Goal: Task Accomplishment & Management: Use online tool/utility

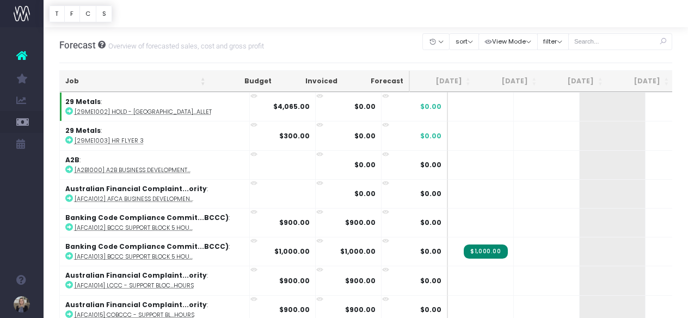
click at [412, 23] on div at bounding box center [366, 13] width 645 height 27
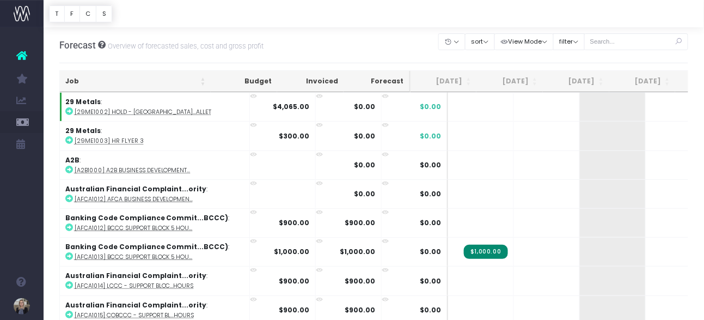
click at [353, 31] on div "Forecast Overview of forecasted sales, cost and gross profit Clear Filters Hide…" at bounding box center [373, 45] width 629 height 36
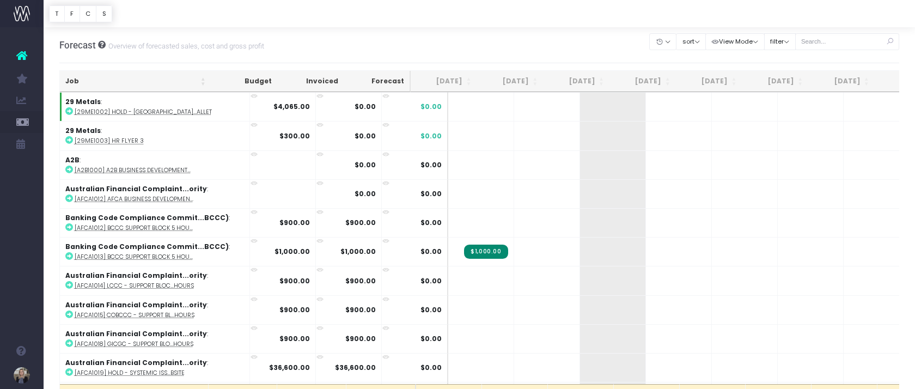
click at [563, 46] on div "Forecast Overview of forecasted sales, cost and gross profit Clear Filters Hide…" at bounding box center [479, 45] width 840 height 36
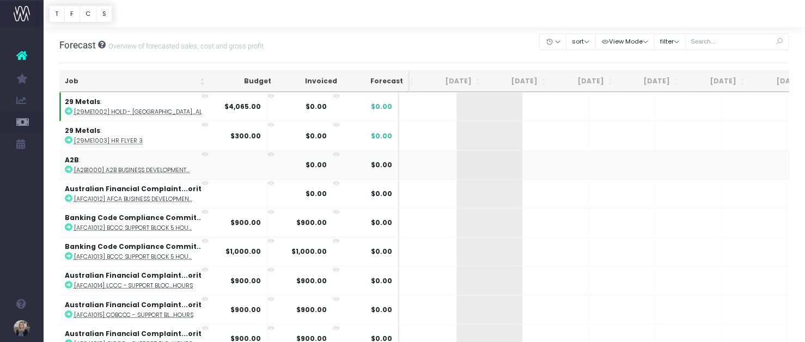
scroll to position [0, 142]
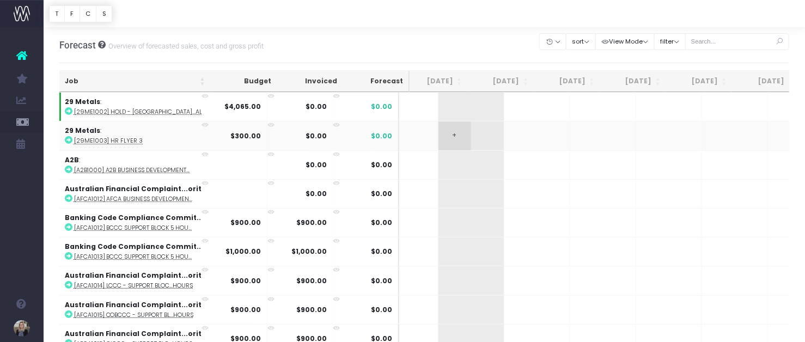
click at [438, 141] on span "+" at bounding box center [454, 135] width 33 height 28
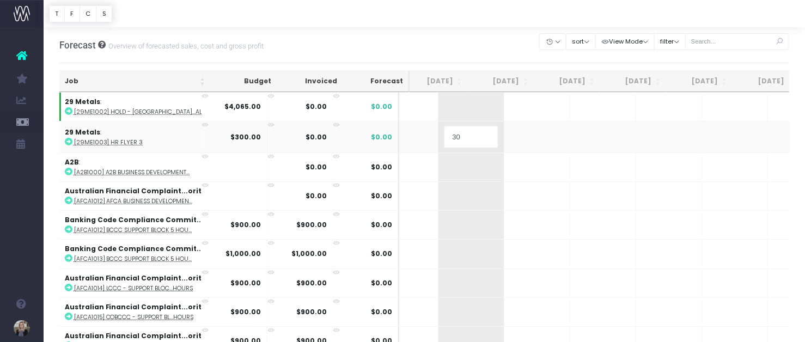
type input "300"
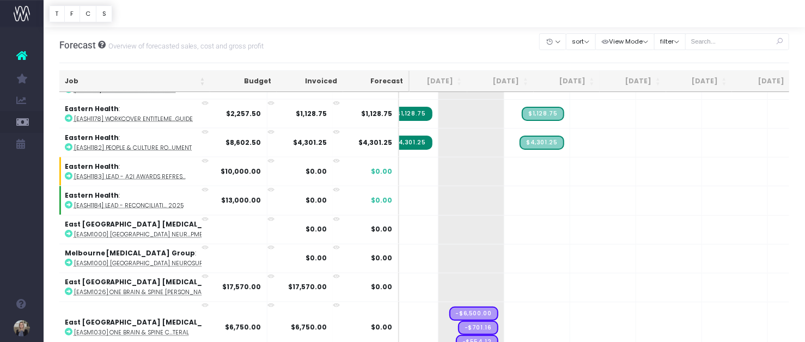
scroll to position [2891, 142]
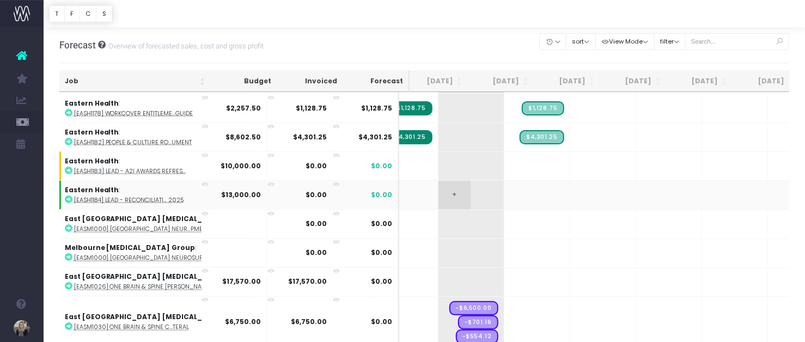
click at [438, 181] on span "+" at bounding box center [454, 195] width 33 height 28
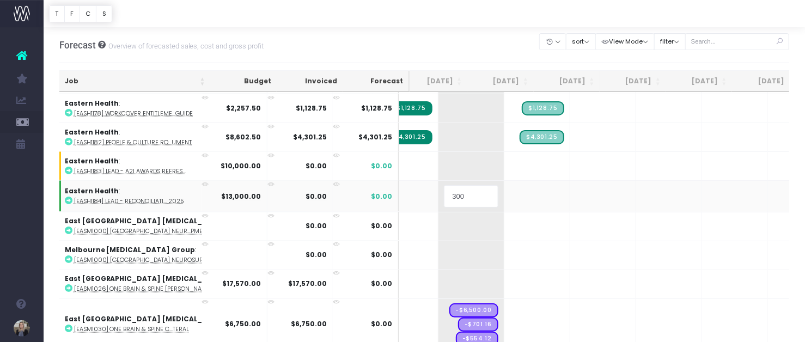
type input "3000"
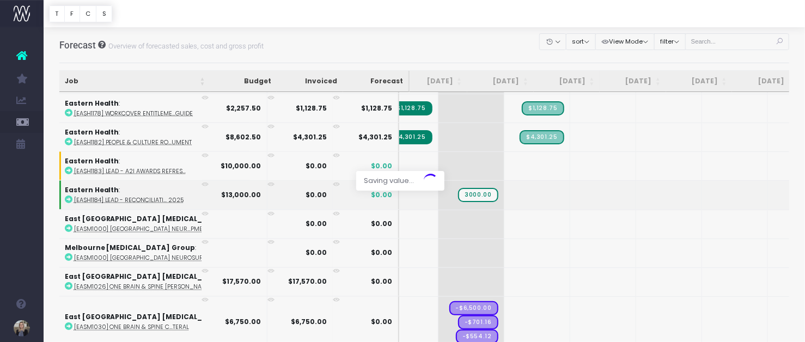
click at [502, 170] on div at bounding box center [402, 171] width 805 height 342
click at [504, 181] on span "+" at bounding box center [520, 195] width 33 height 28
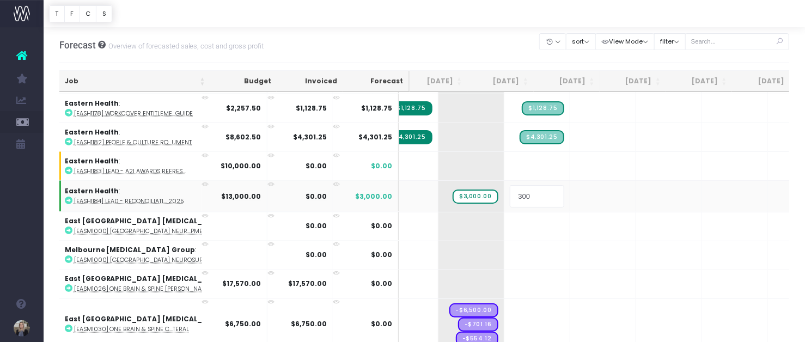
type input "3000"
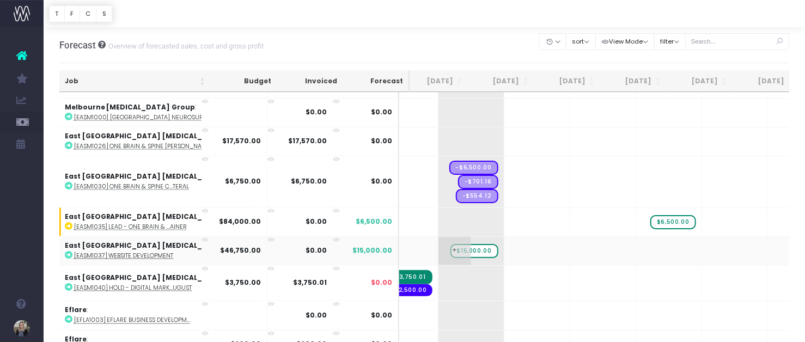
scroll to position [3032, 142]
click at [504, 236] on span "+" at bounding box center [520, 250] width 33 height 28
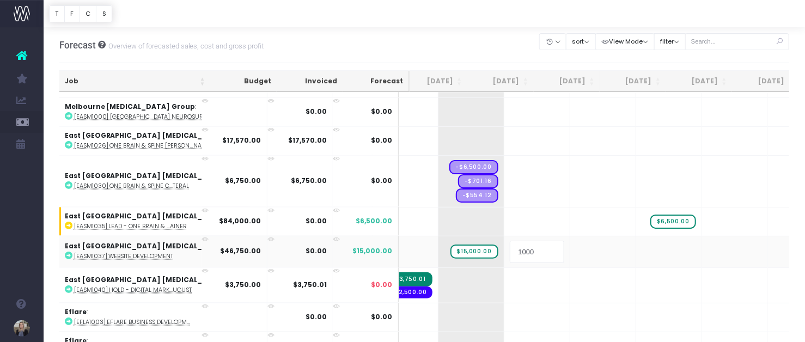
type input "10000"
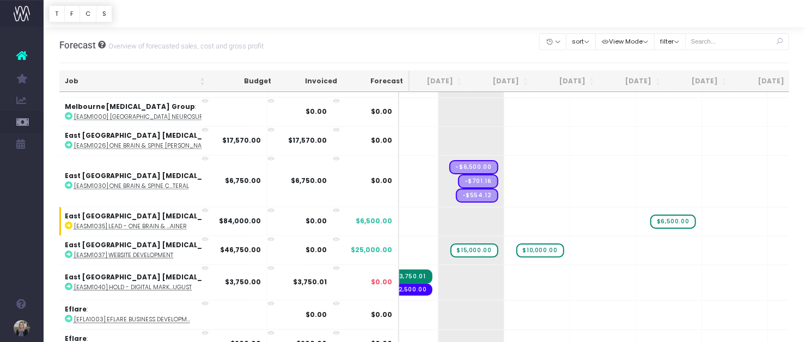
click at [0, 0] on span "+" at bounding box center [0, 0] width 0 height 0
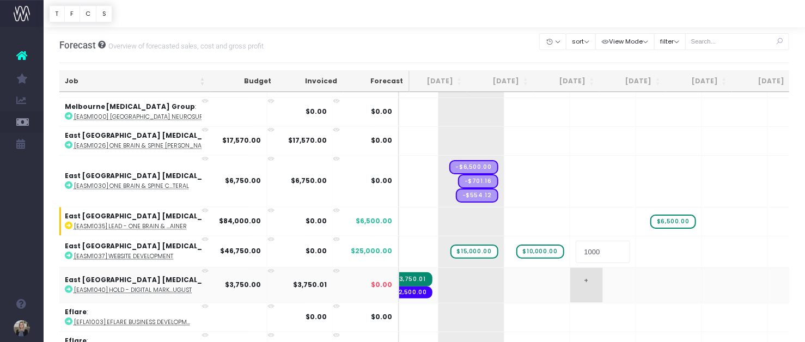
type input "10000"
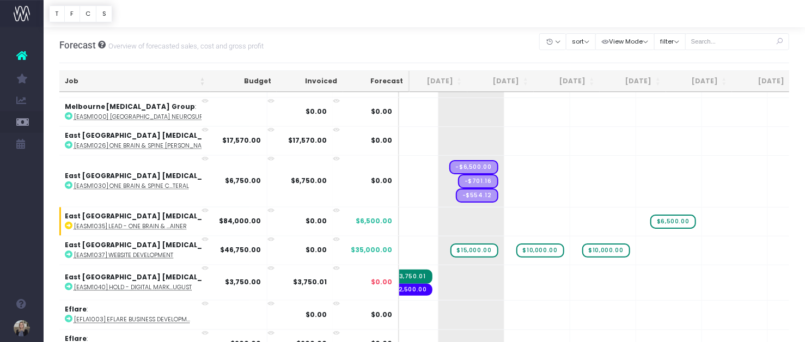
click at [0, 0] on span "+" at bounding box center [0, 0] width 0 height 0
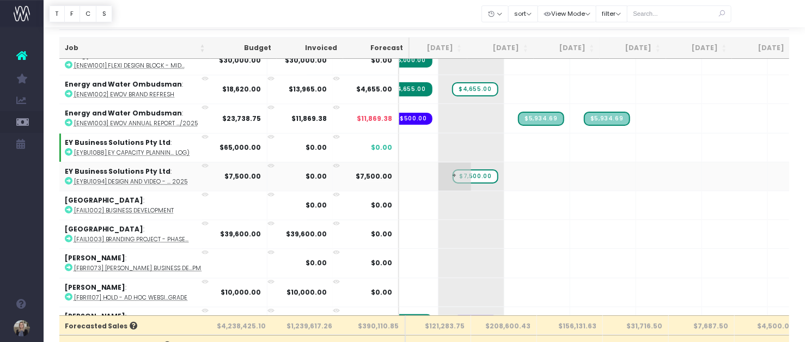
scroll to position [3340, 142]
click at [452, 169] on span "$7,500.00" at bounding box center [474, 176] width 45 height 14
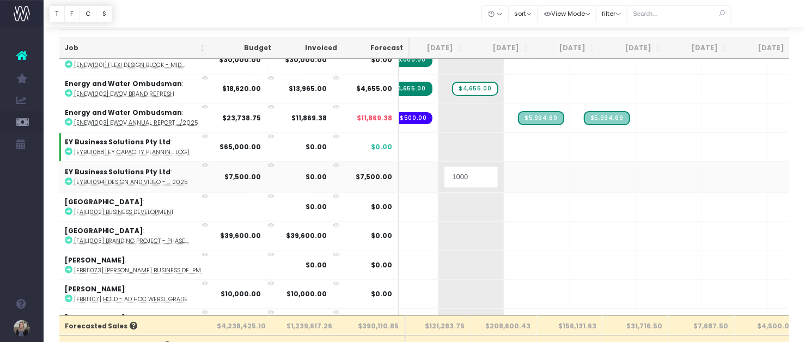
type input "10000"
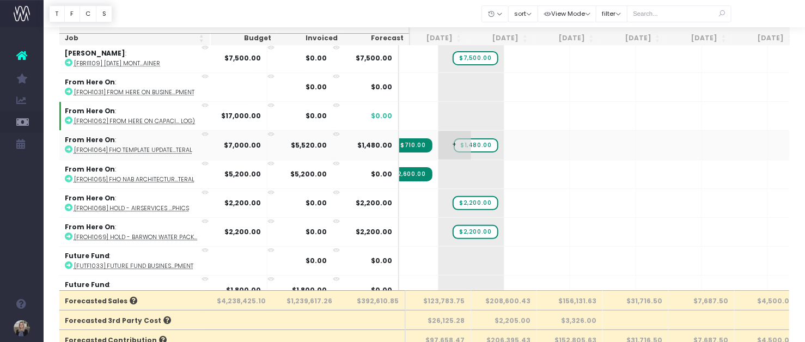
scroll to position [3612, 142]
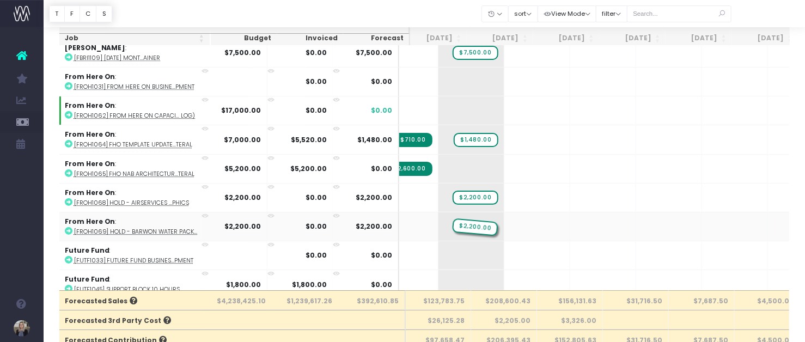
drag, startPoint x: 463, startPoint y: 193, endPoint x: 495, endPoint y: 194, distance: 32.7
drag, startPoint x: 467, startPoint y: 192, endPoint x: 512, endPoint y: 192, distance: 45.2
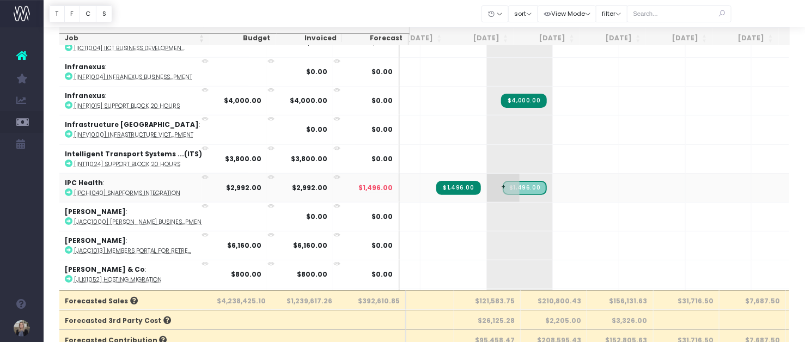
scroll to position [0, 85]
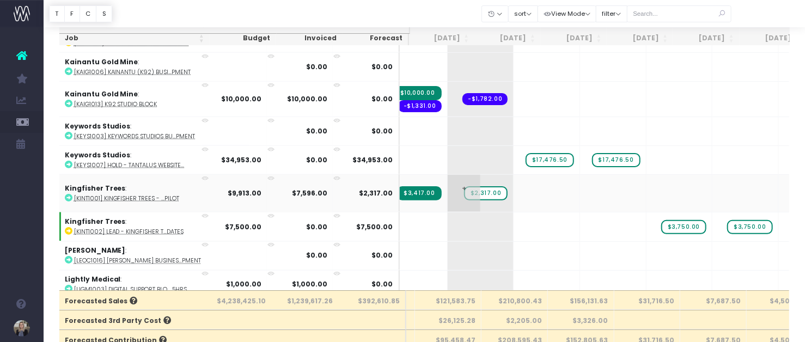
click at [464, 186] on span "$2,317.00" at bounding box center [486, 193] width 44 height 14
type input "1569"
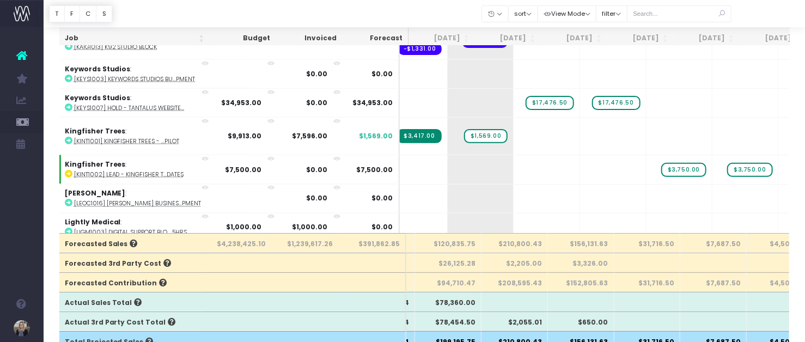
scroll to position [4845, 134]
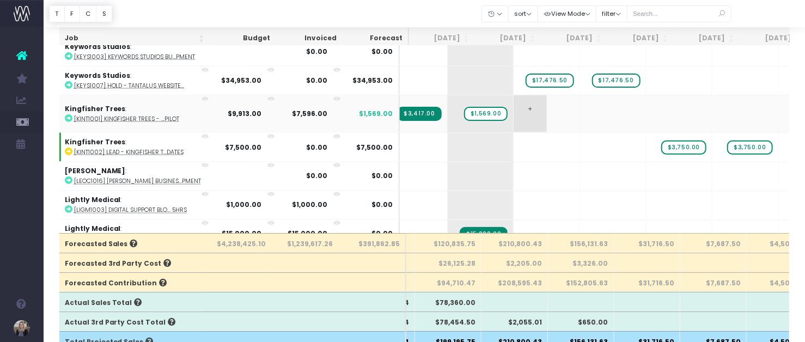
click at [513, 95] on span "+" at bounding box center [529, 113] width 33 height 37
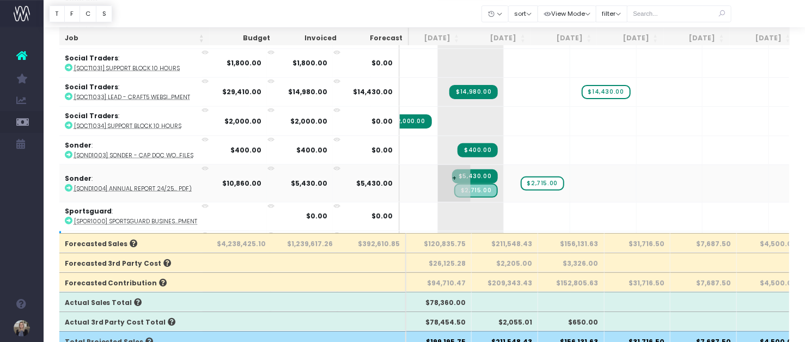
scroll to position [6838, 144]
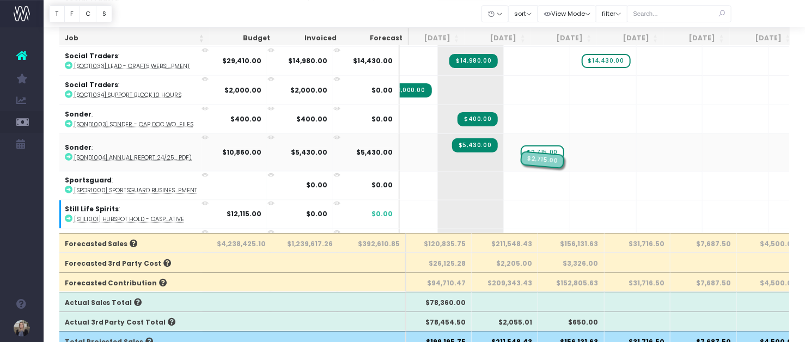
drag, startPoint x: 449, startPoint y: 101, endPoint x: 495, endPoint y: 96, distance: 46.5
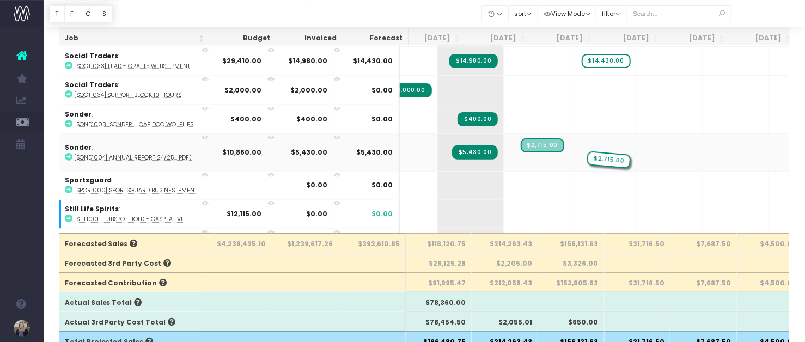
drag, startPoint x: 517, startPoint y: 97, endPoint x: 565, endPoint y: 100, distance: 48.0
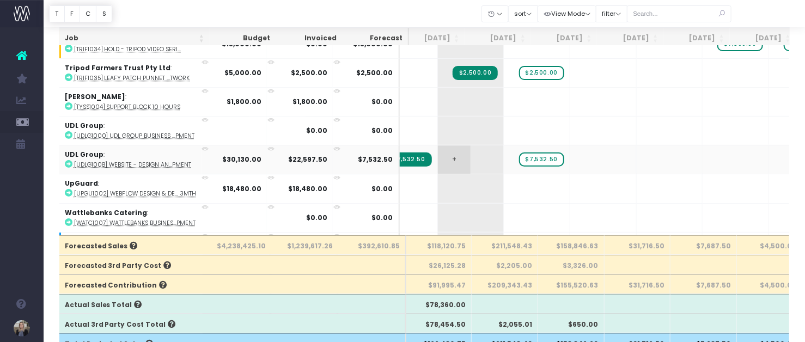
scroll to position [7522, 144]
click at [441, 146] on td "+" at bounding box center [471, 160] width 66 height 29
click at [438, 146] on span "+" at bounding box center [454, 160] width 33 height 28
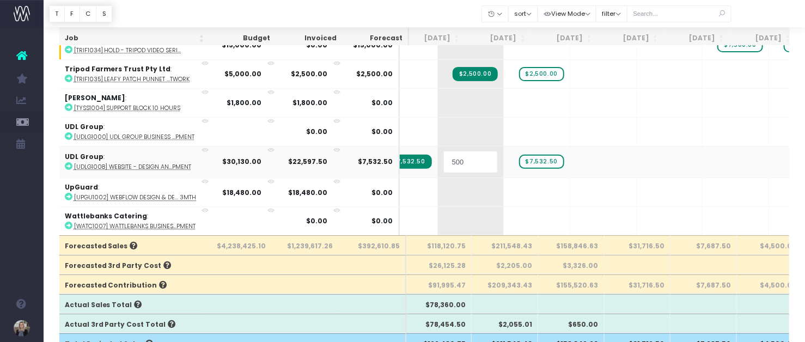
type input "5000"
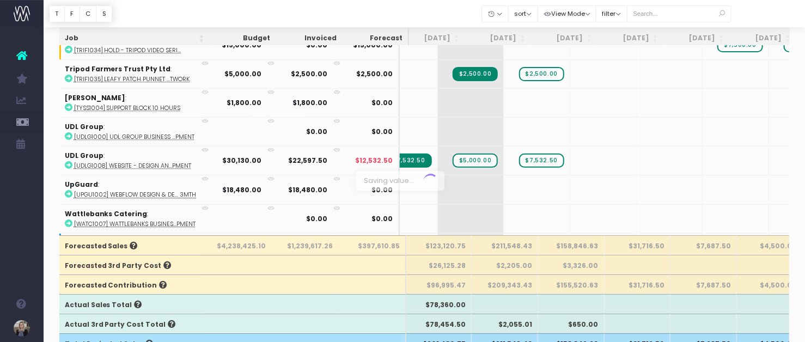
click at [519, 154] on span "$7,532.50" at bounding box center [541, 161] width 45 height 14
click at [504, 146] on span "+" at bounding box center [520, 160] width 33 height 28
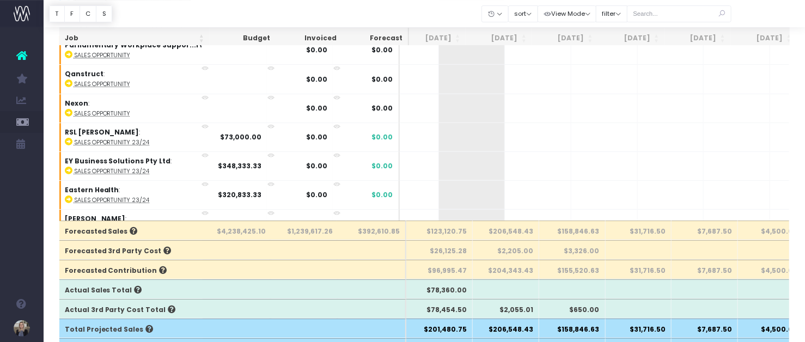
scroll to position [7762, 143]
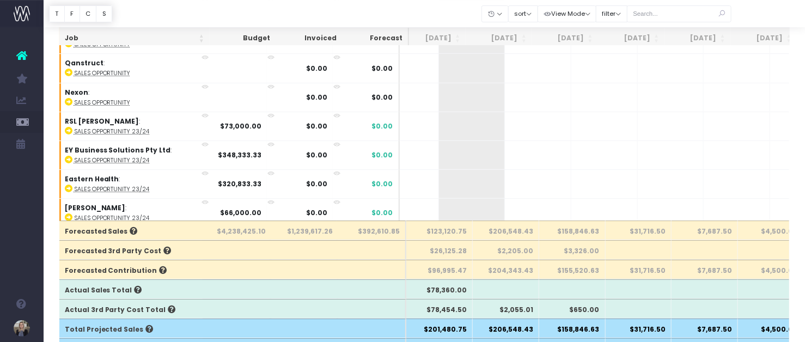
scroll to position [7776, 143]
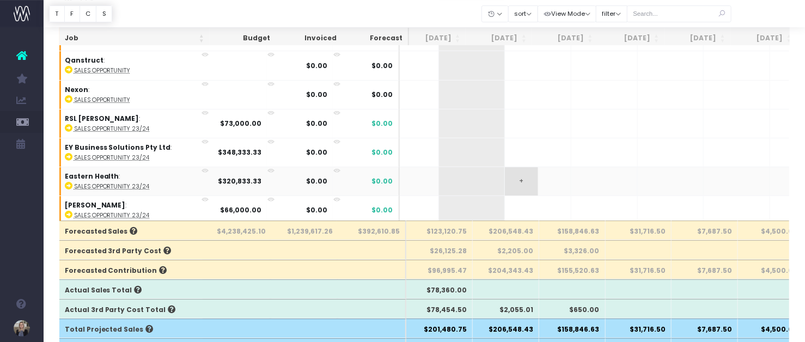
click at [505, 167] on span "+" at bounding box center [521, 181] width 33 height 28
type input "5000"
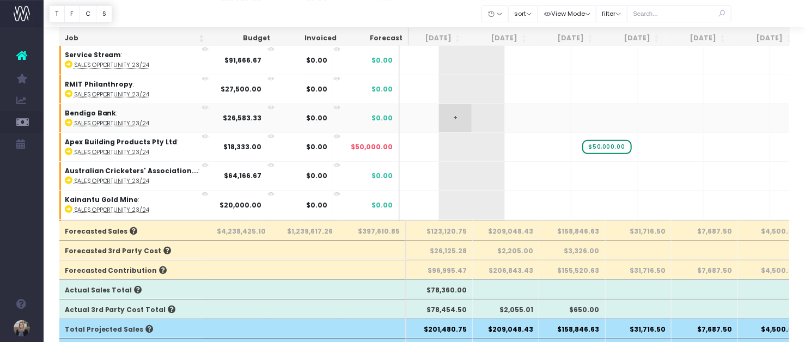
scroll to position [8103, 143]
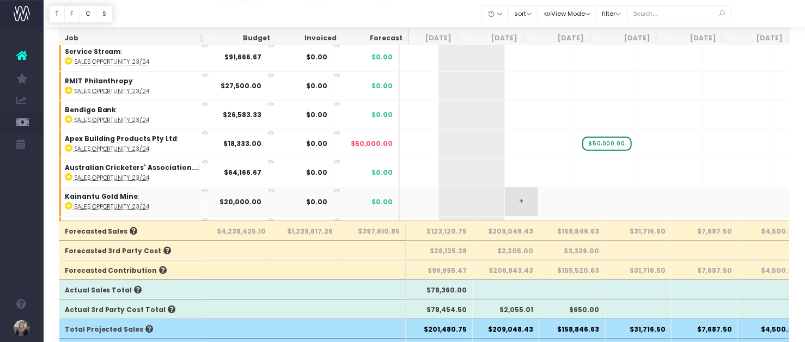
click at [505, 187] on span "+" at bounding box center [521, 201] width 33 height 28
type input "10000"
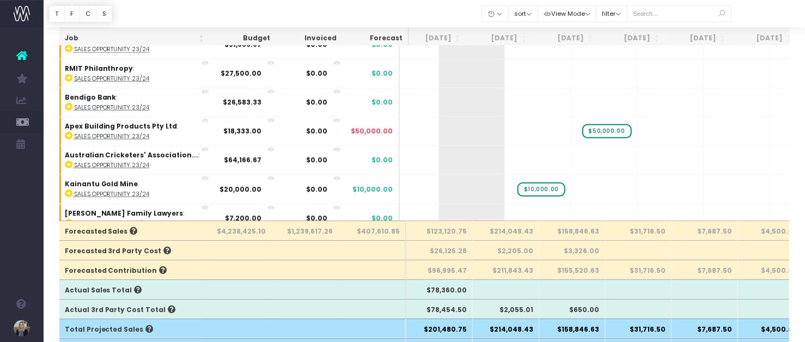
click at [449, 240] on span "$20,000.00" at bounding box center [474, 247] width 50 height 14
click at [455, 14] on div at bounding box center [424, 13] width 761 height 27
click at [447, 13] on div at bounding box center [424, 13] width 761 height 27
drag, startPoint x: 467, startPoint y: 178, endPoint x: 510, endPoint y: 173, distance: 43.8
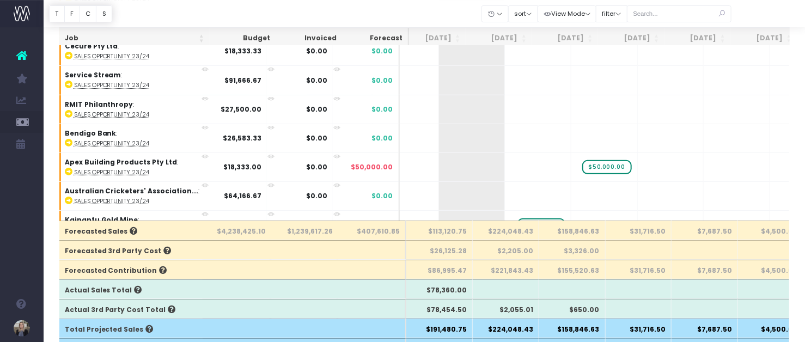
scroll to position [8075, 143]
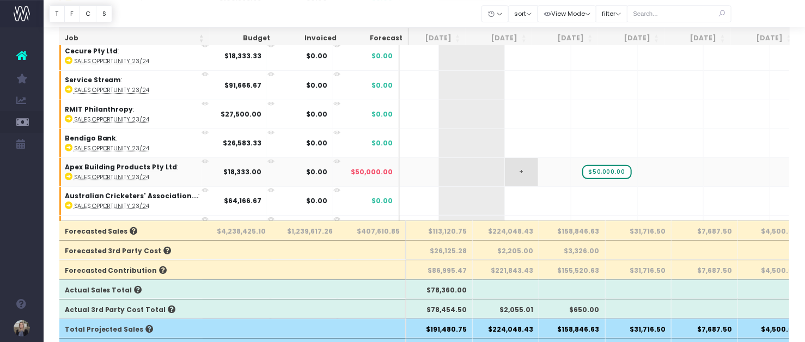
click at [505, 158] on span "+" at bounding box center [521, 172] width 33 height 28
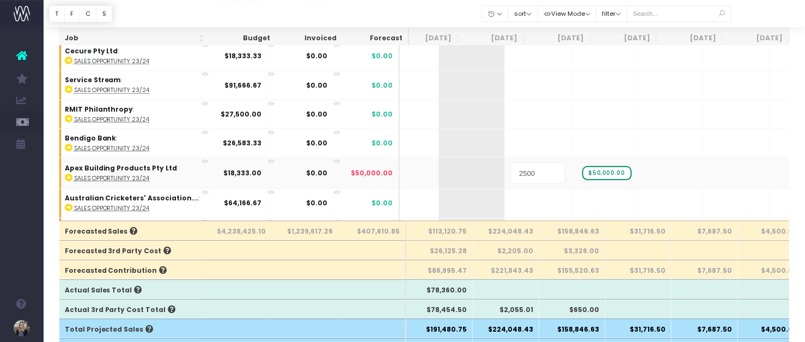
type input "25000"
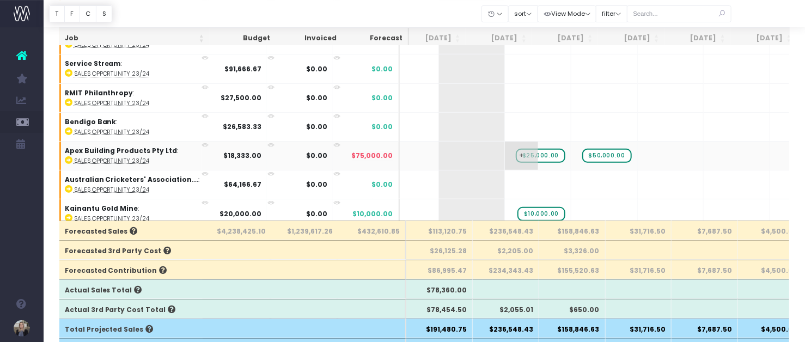
scroll to position [8097, 143]
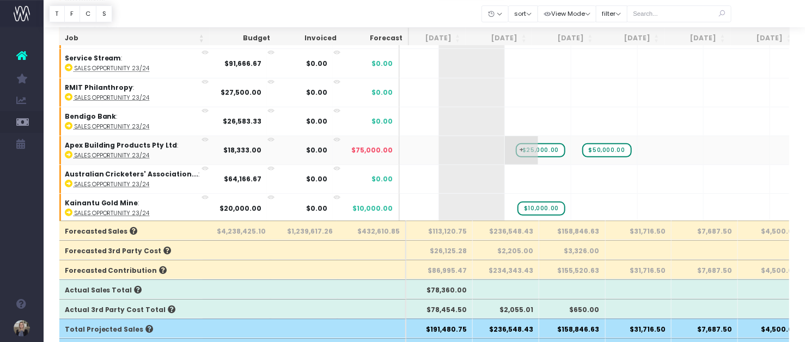
click at [517, 143] on span "$25,000.00" at bounding box center [541, 150] width 50 height 14
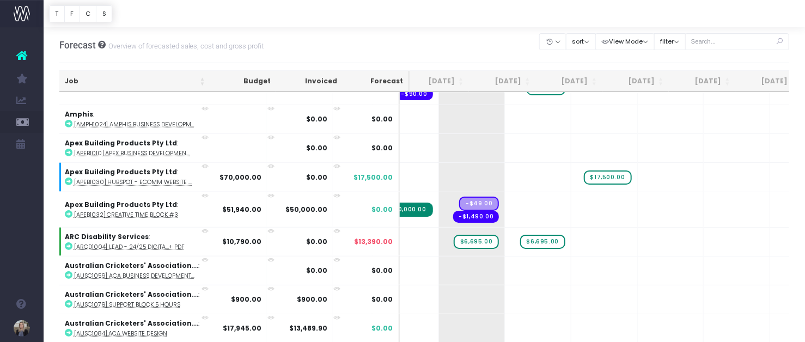
scroll to position [474, 143]
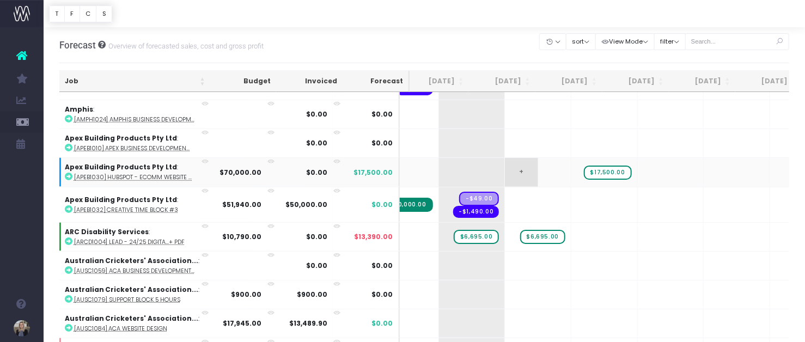
click at [505, 169] on span "+" at bounding box center [521, 172] width 33 height 28
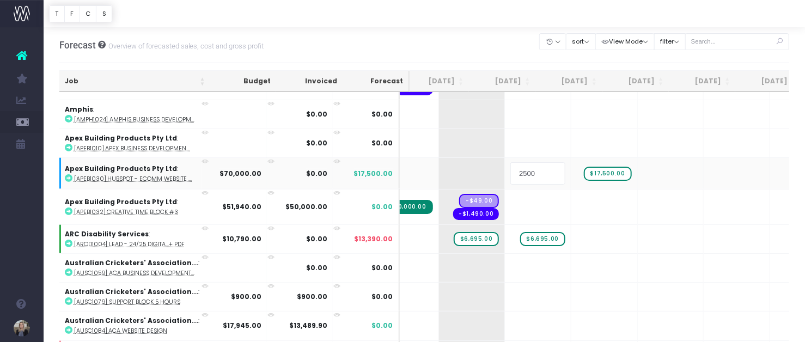
type input "25000"
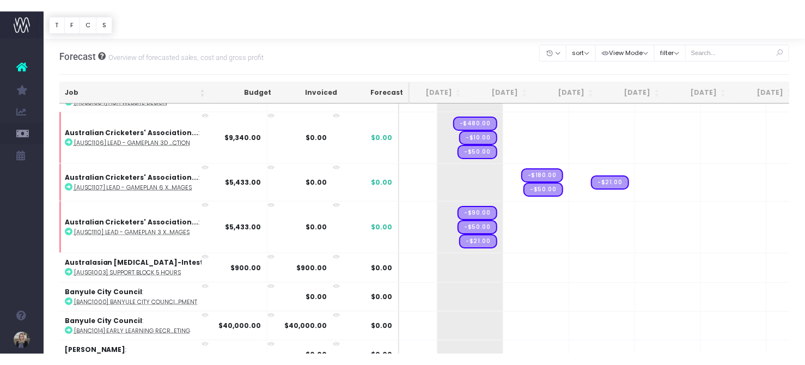
scroll to position [712, 143]
